Goal: Information Seeking & Learning: Learn about a topic

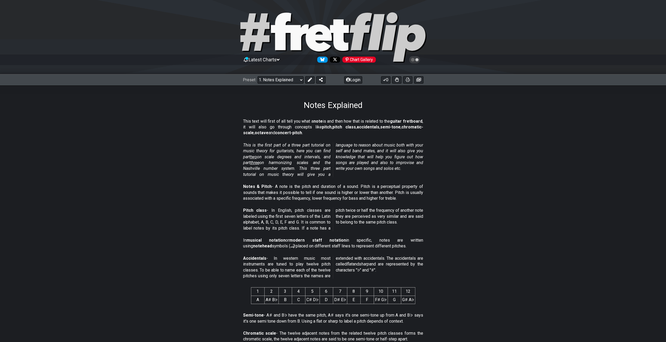
click at [338, 131] on p "This text will first of all tell you what a note is and then how that is relate…" at bounding box center [333, 127] width 180 height 18
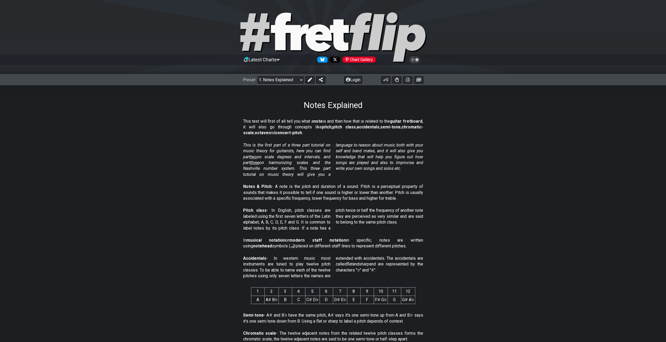
click at [338, 131] on p "This text will first of all tell you what a note is and then how that is relate…" at bounding box center [333, 127] width 180 height 18
click at [325, 172] on em "This is the first part of a three part tutorial on music theory for guitarists,…" at bounding box center [333, 159] width 180 height 34
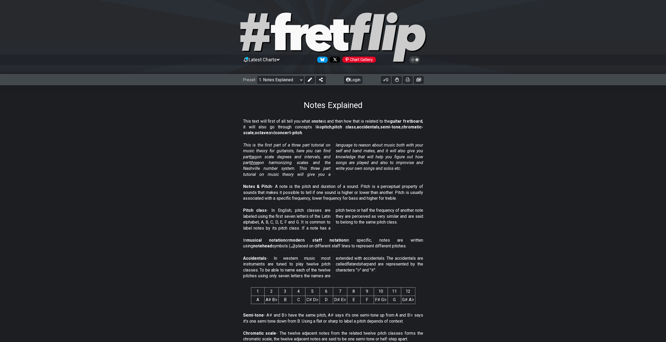
click at [325, 172] on em "This is the first part of a three part tutorial on music theory for guitarists,…" at bounding box center [333, 159] width 180 height 34
click at [476, 185] on section "Notes & Pitch - A note is the pitch and duration of a sound. Pitch is a percept…" at bounding box center [333, 193] width 408 height 24
click at [470, 182] on section "Notes & Pitch - A note is the pitch and duration of a sound. Pitch is a percept…" at bounding box center [333, 193] width 408 height 24
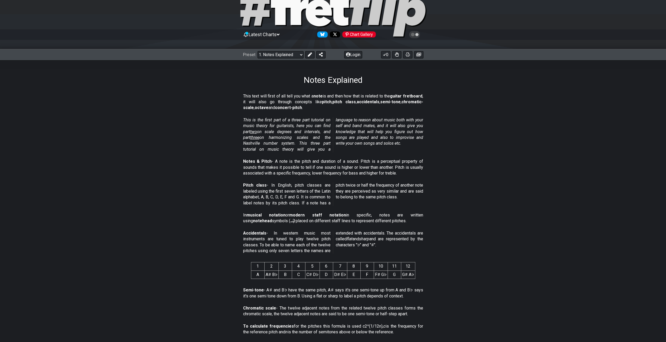
scroll to position [26, 0]
click at [471, 181] on section "Pitch class - In English, pitch classes are labeled using the first seven lette…" at bounding box center [333, 194] width 408 height 30
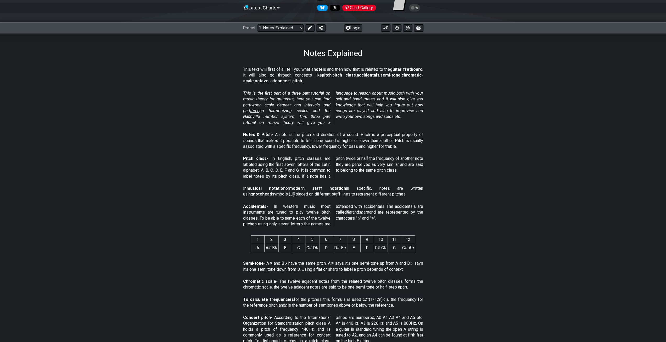
scroll to position [52, 0]
click at [484, 235] on section "1 2 3 4 5 6 7 8 9 10 11 12 A A♯ B♭ B C C♯ D♭ D D♯ E♭ E F F♯ G♭ G G♯ A♭" at bounding box center [333, 243] width 408 height 27
